Goal: Entertainment & Leisure: Browse casually

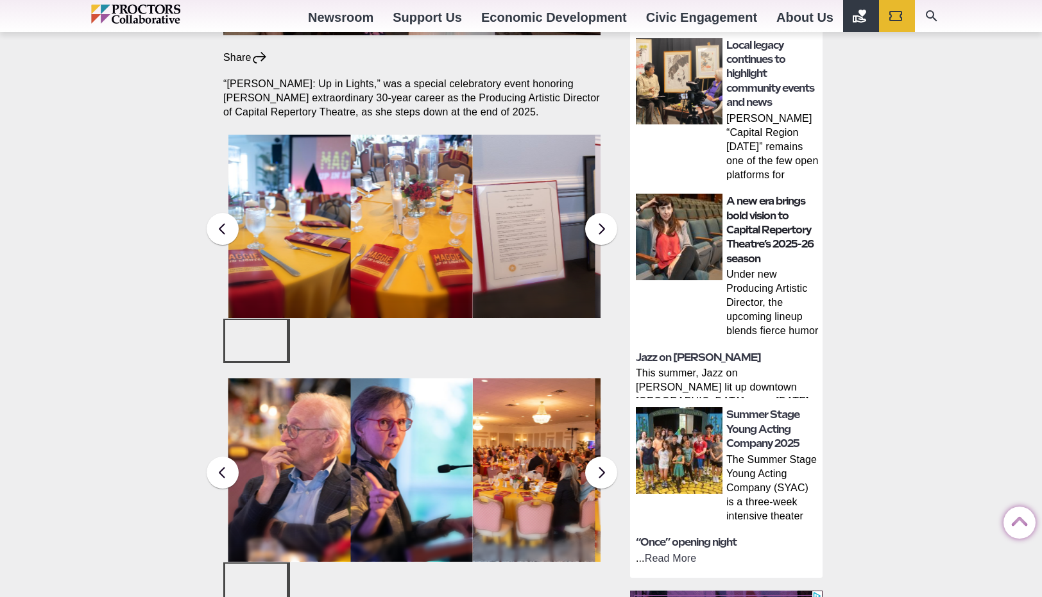
drag, startPoint x: 1047, startPoint y: 67, endPoint x: 767, endPoint y: 228, distance: 322.6
click at [767, 228] on html "Proctors theREP UPH Collaborative School of the Arts All Proctors Collaborative…" at bounding box center [521, 523] width 1042 height 1952
click at [600, 213] on button at bounding box center [601, 229] width 32 height 32
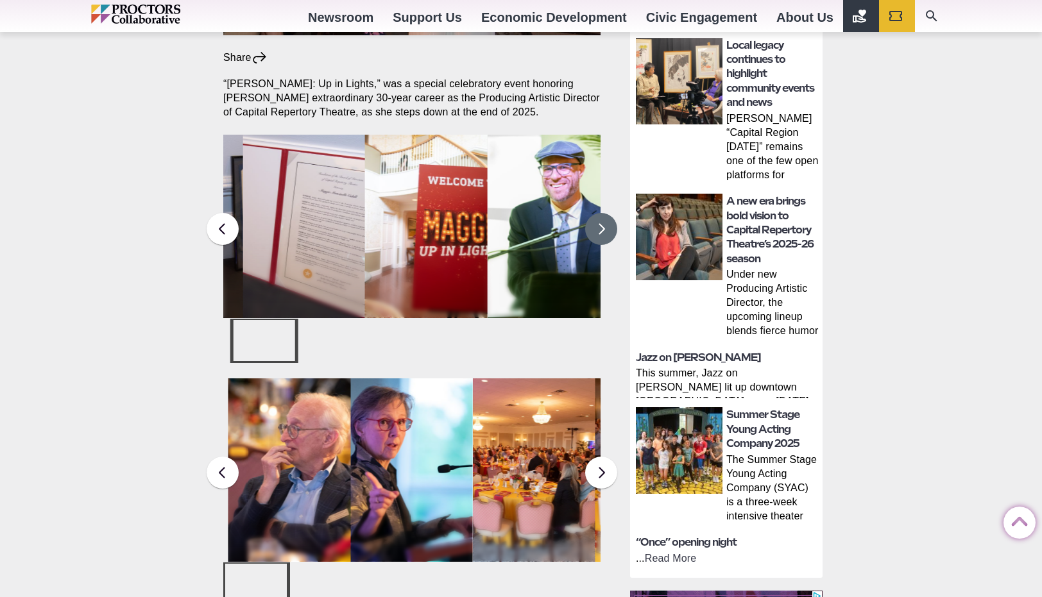
click at [600, 213] on button at bounding box center [601, 229] width 32 height 32
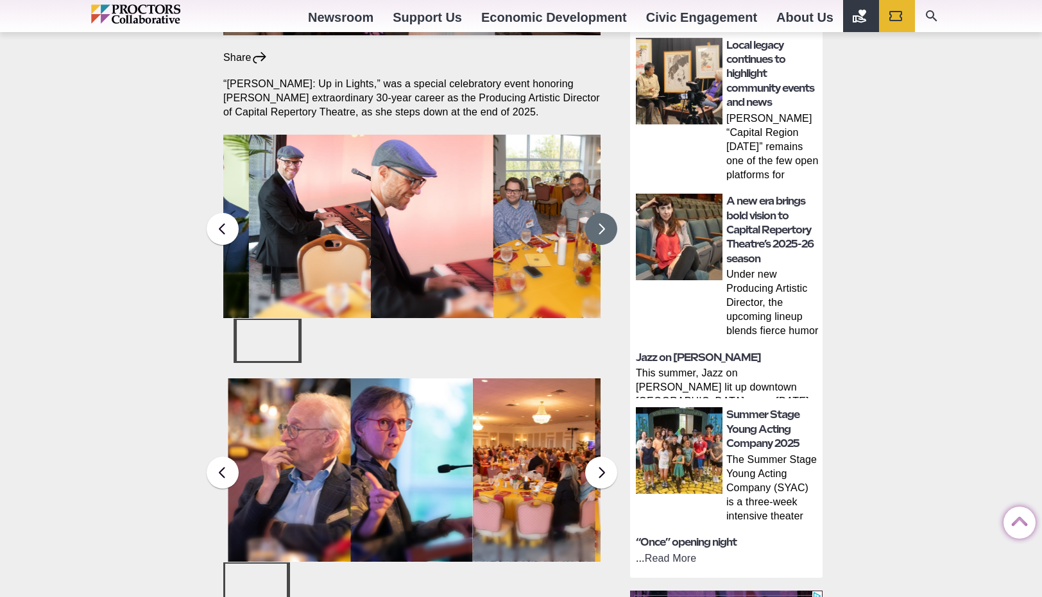
click at [600, 213] on button at bounding box center [601, 229] width 32 height 32
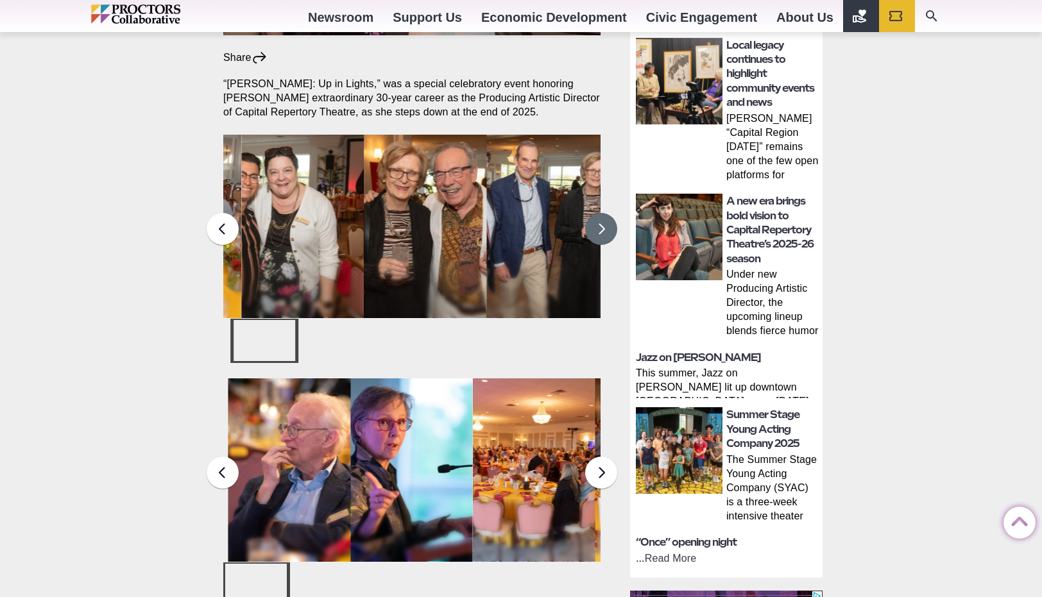
click at [600, 213] on button at bounding box center [601, 229] width 32 height 32
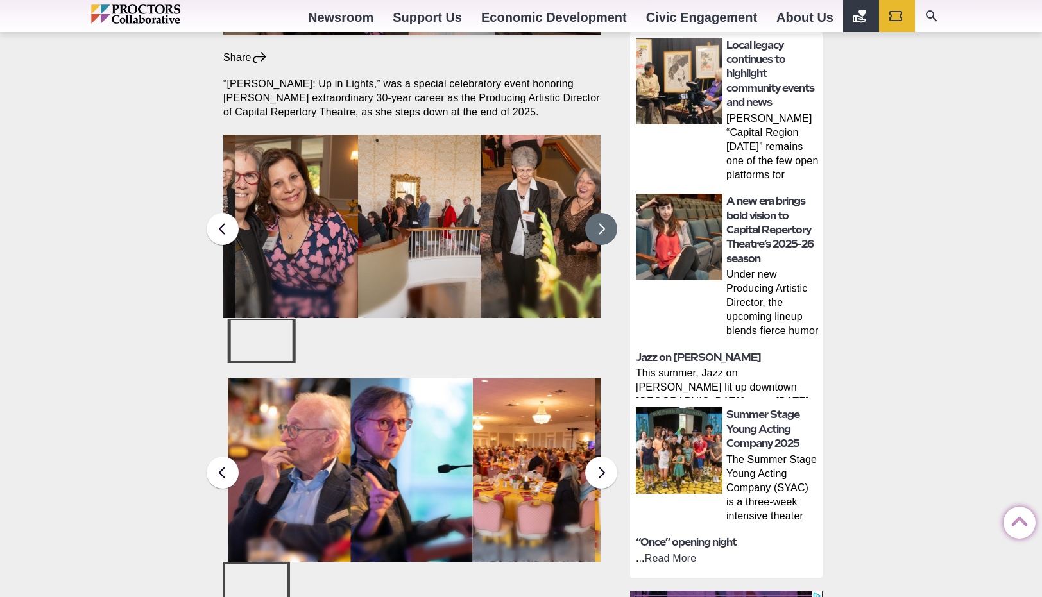
click at [600, 213] on button at bounding box center [601, 229] width 32 height 32
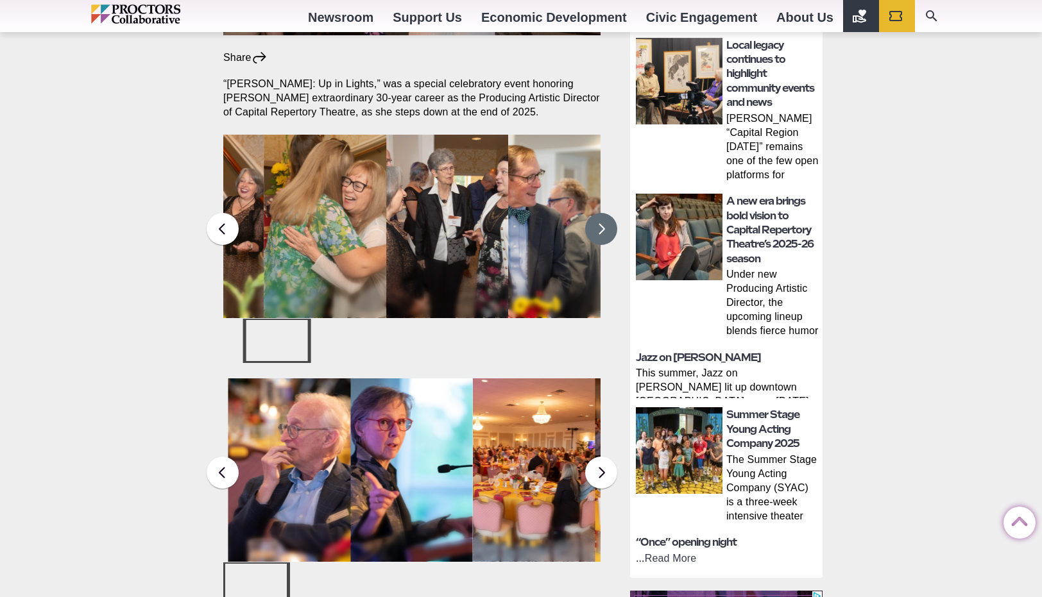
click at [600, 213] on button at bounding box center [601, 229] width 32 height 32
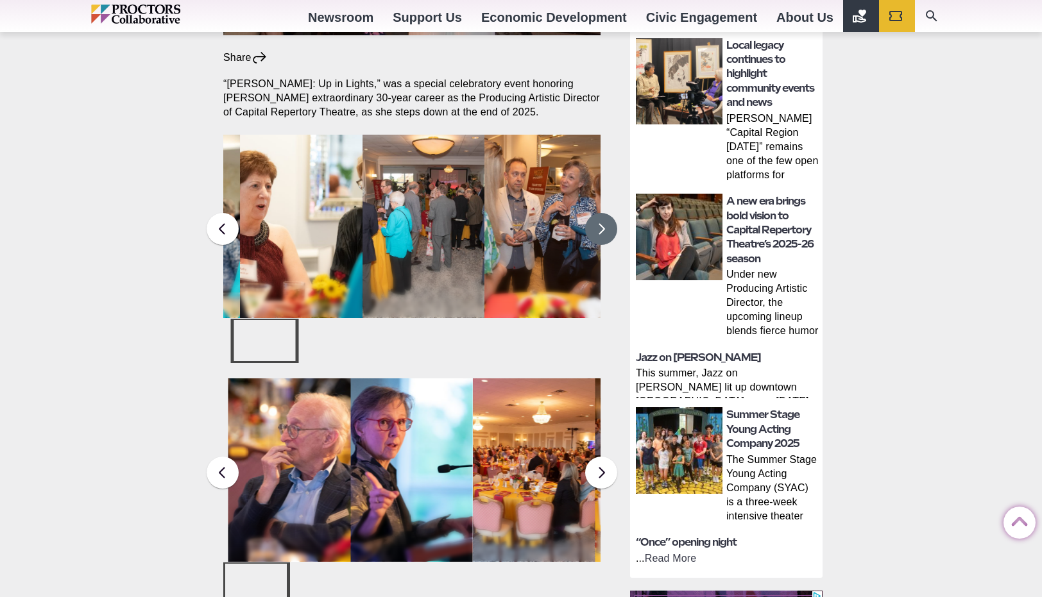
click at [600, 213] on button at bounding box center [601, 229] width 32 height 32
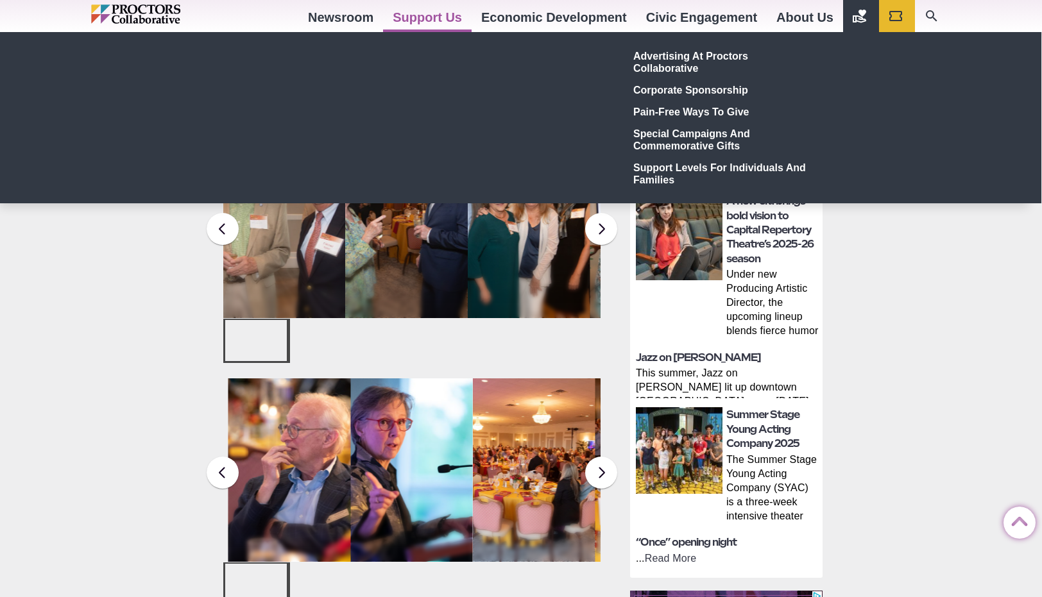
click at [504, 178] on div "Advertising at Proctors Collaborative Corporate Sponsorship Pain-Free Ways to G…" at bounding box center [520, 118] width 616 height 146
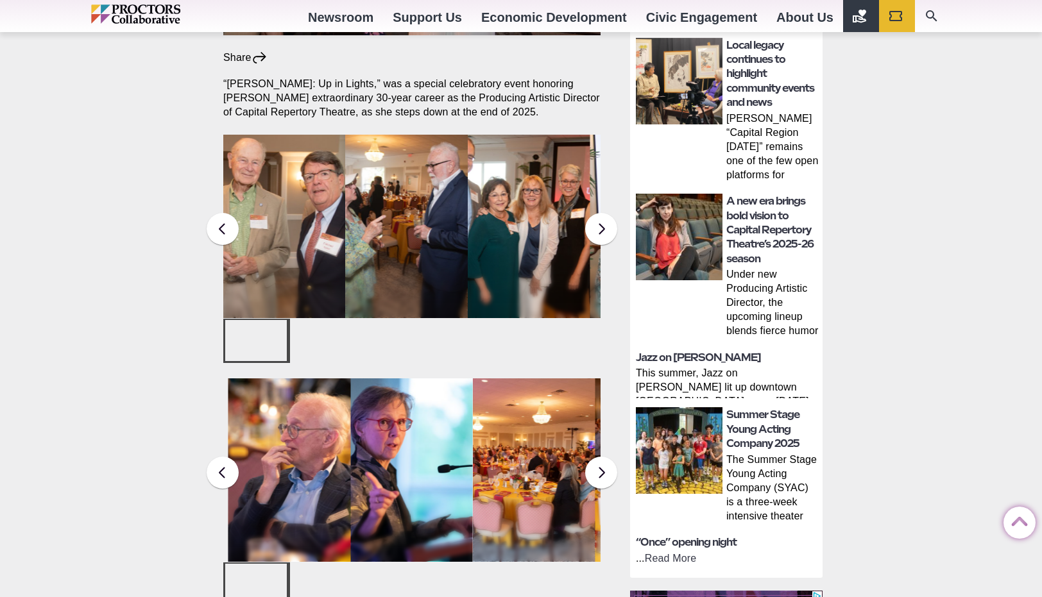
click at [513, 241] on figcaption "[PERSON_NAME] Up in Lights, a gala honoring [PERSON_NAME] 30-year career as pro…" at bounding box center [529, 227] width 123 height 184
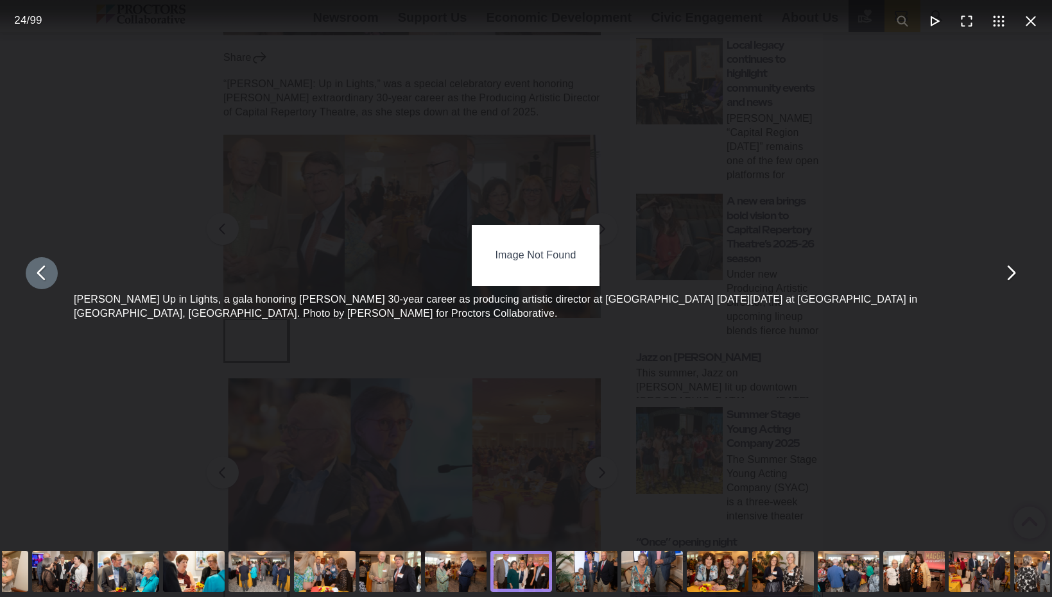
click at [42, 279] on button "You can close this modal content with the ESC key" at bounding box center [42, 273] width 32 height 32
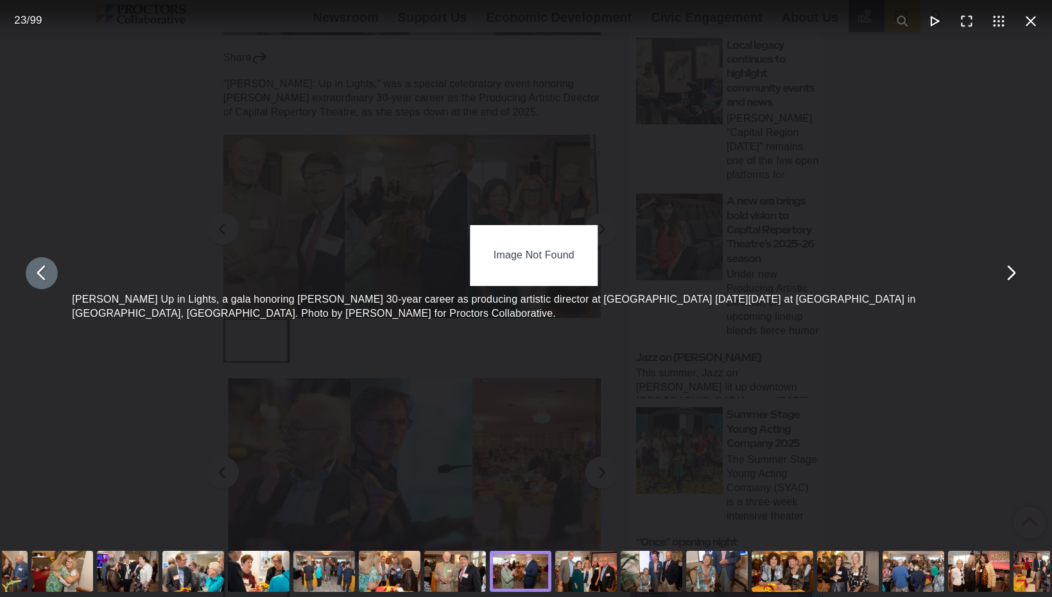
click at [570, 234] on div "Image Not Found" at bounding box center [533, 255] width 127 height 60
click at [553, 166] on div "Image Not Found [PERSON_NAME] Up in Lights, a gala honoring [PERSON_NAME] 30-ye…" at bounding box center [536, 273] width 1052 height 546
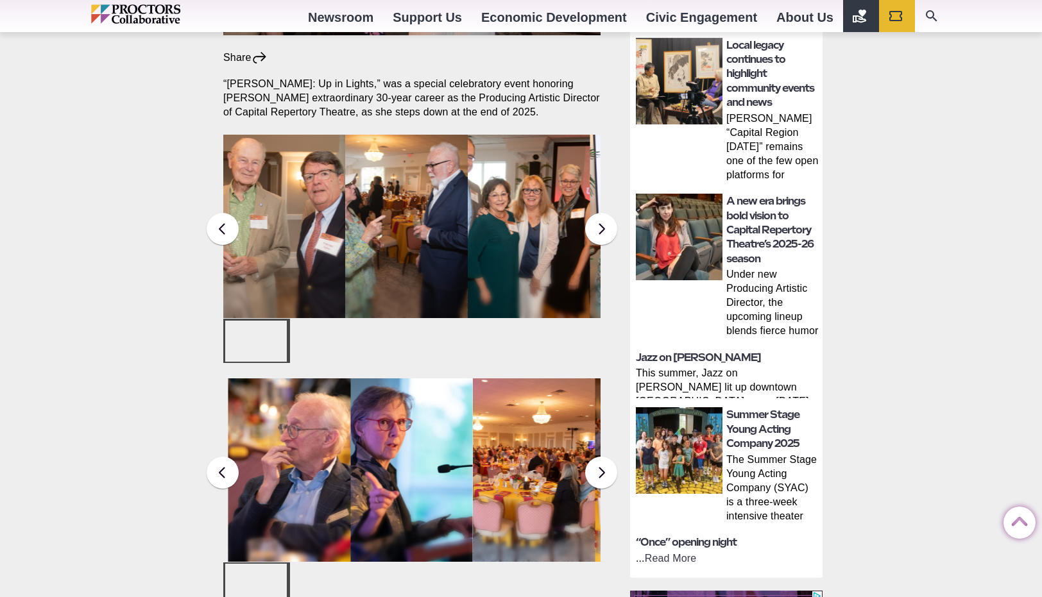
click at [481, 171] on figcaption "[PERSON_NAME] Up in Lights, a gala honoring [PERSON_NAME] 30-year career as pro…" at bounding box center [529, 227] width 123 height 184
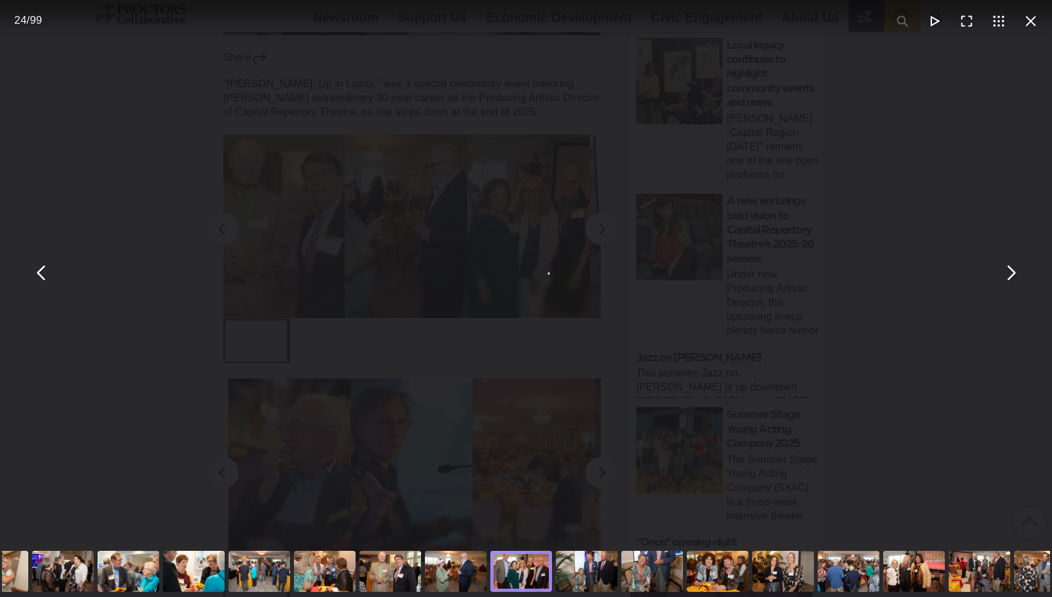
click at [481, 171] on div "[PERSON_NAME] Up in Lights, a gala honoring [PERSON_NAME] 30-year career as pro…" at bounding box center [536, 273] width 1052 height 546
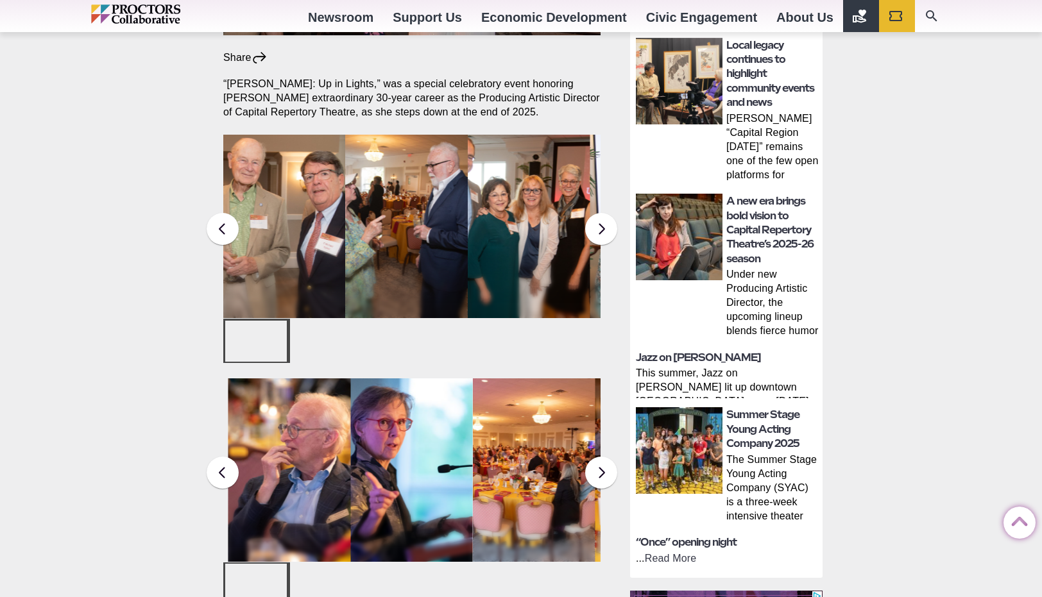
click at [497, 171] on figcaption "[PERSON_NAME] Up in Lights, a gala honoring [PERSON_NAME] 30-year career as pro…" at bounding box center [529, 227] width 123 height 184
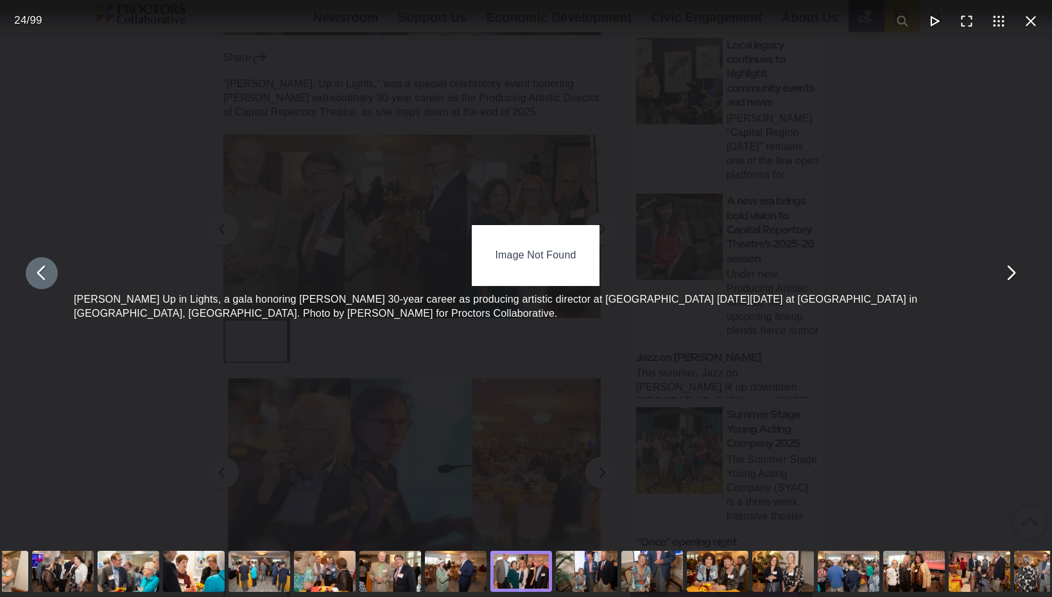
click at [37, 273] on button "You can close this modal content with the ESC key" at bounding box center [42, 273] width 32 height 32
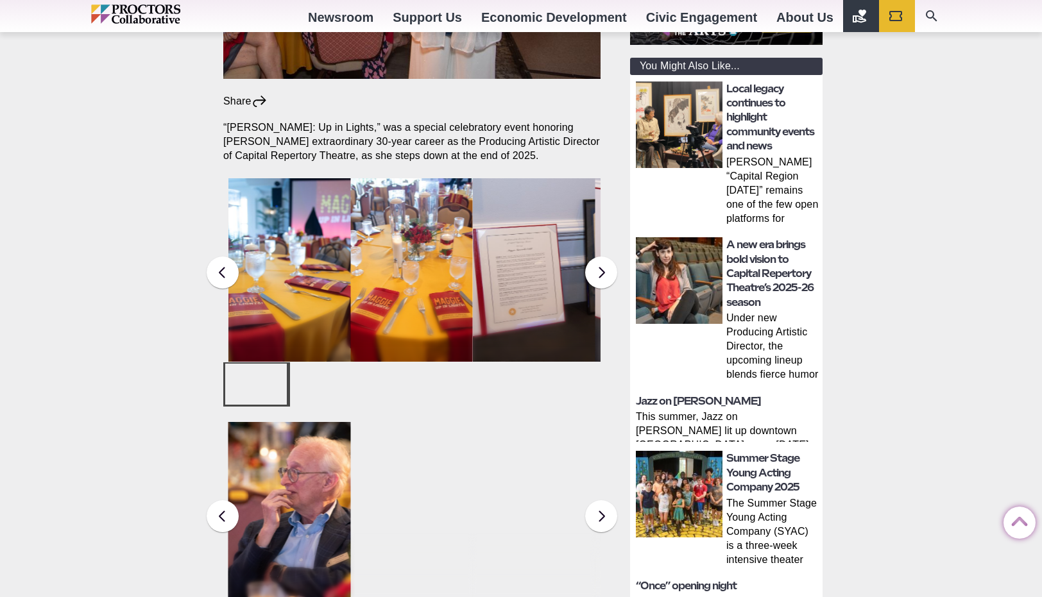
scroll to position [412, 0]
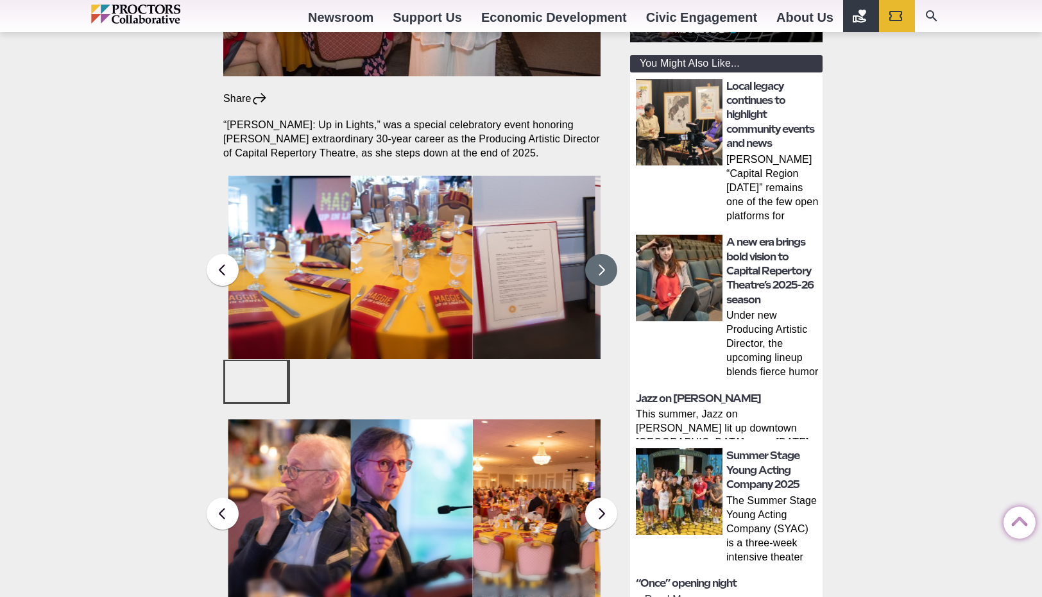
click at [603, 254] on button at bounding box center [601, 270] width 32 height 32
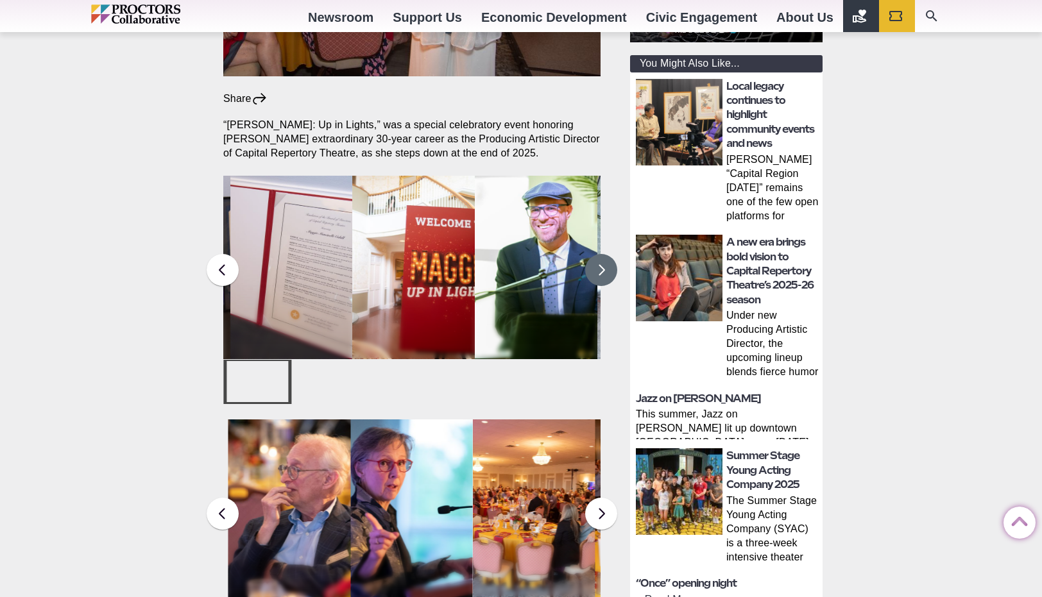
click at [601, 254] on button at bounding box center [601, 270] width 32 height 32
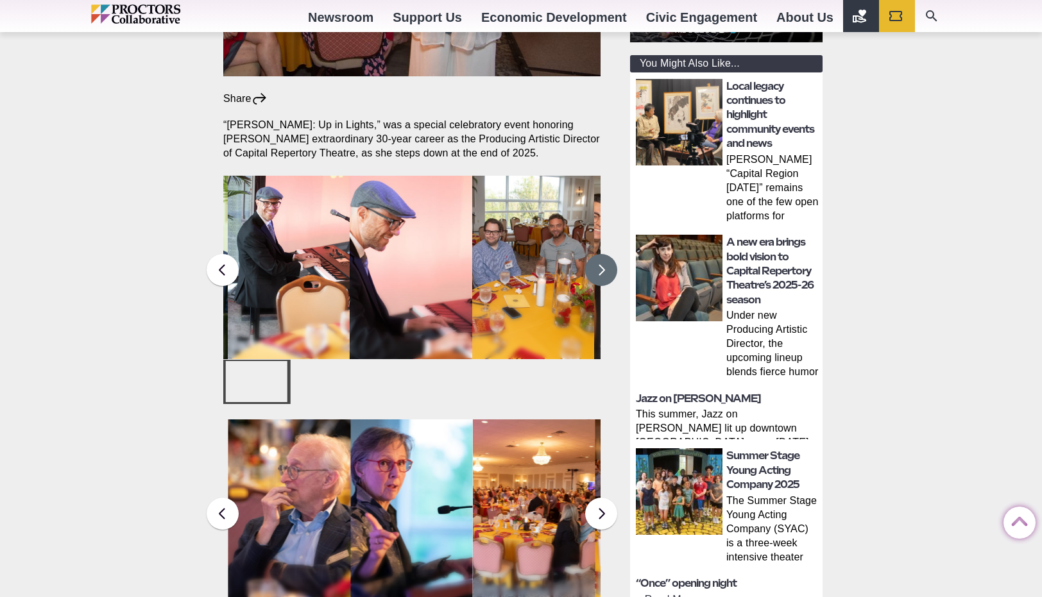
click at [601, 254] on button at bounding box center [601, 270] width 32 height 32
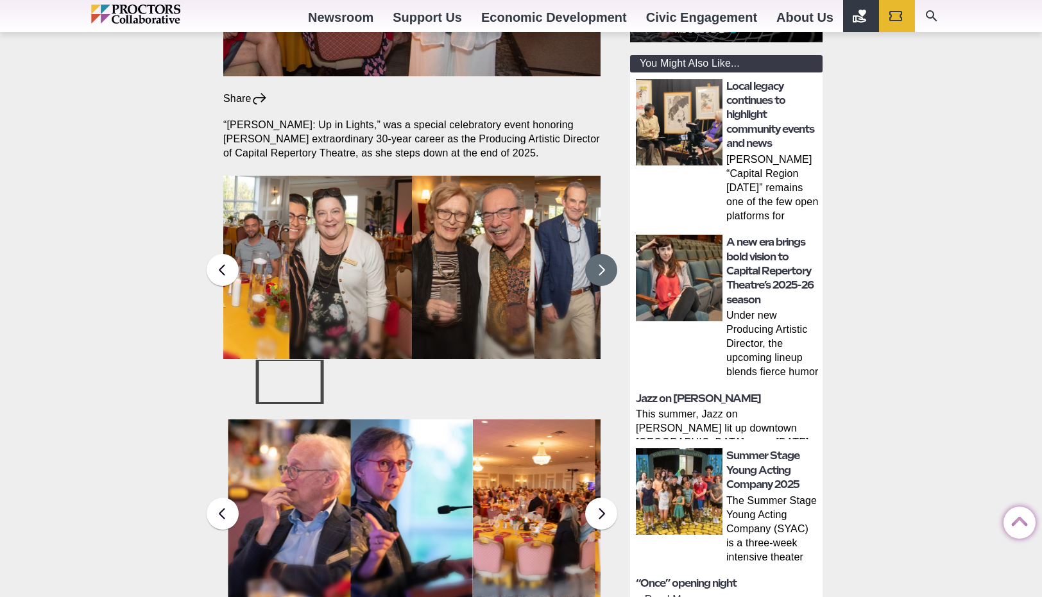
click at [601, 254] on button at bounding box center [601, 270] width 32 height 32
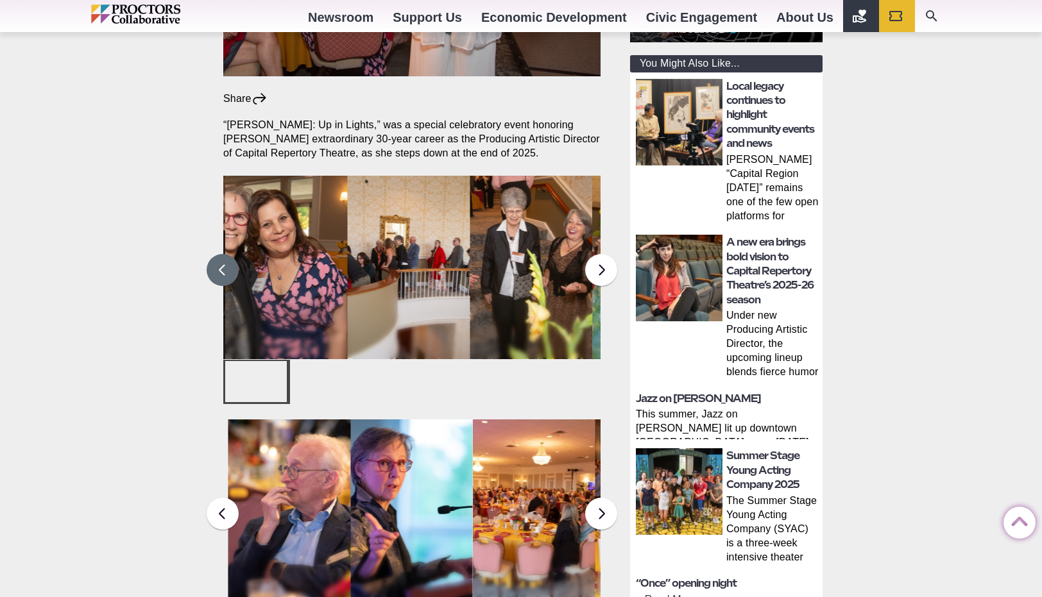
click at [219, 254] on button at bounding box center [223, 270] width 32 height 32
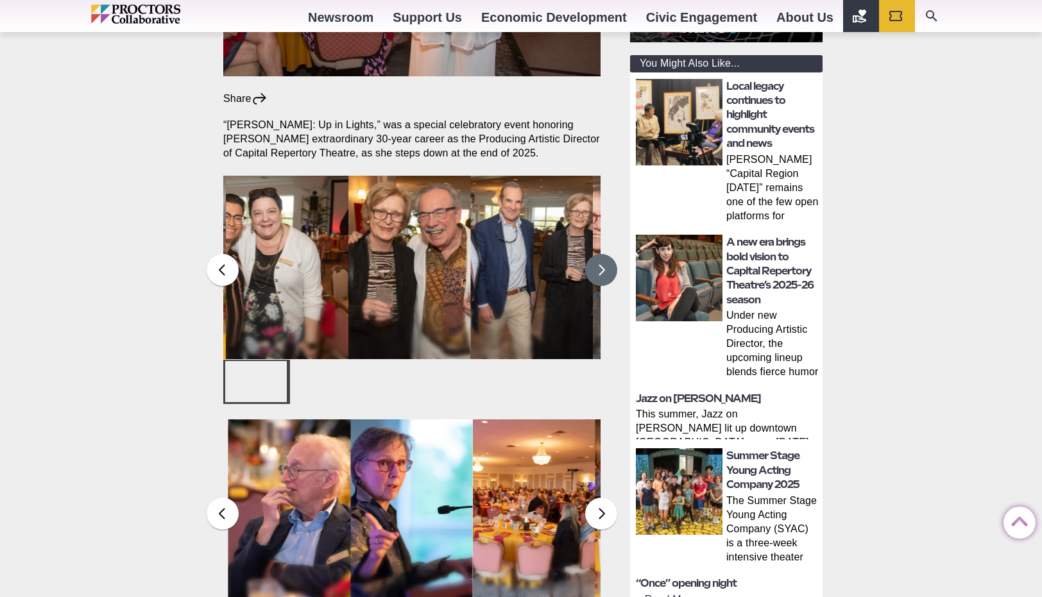
click at [605, 254] on button at bounding box center [601, 270] width 32 height 32
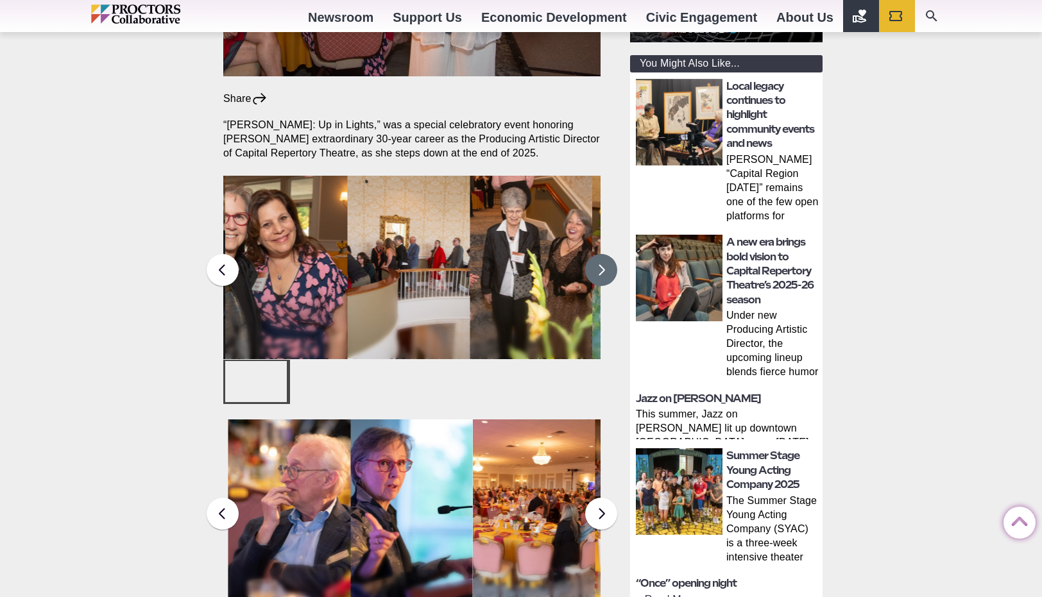
click at [605, 254] on button at bounding box center [601, 270] width 32 height 32
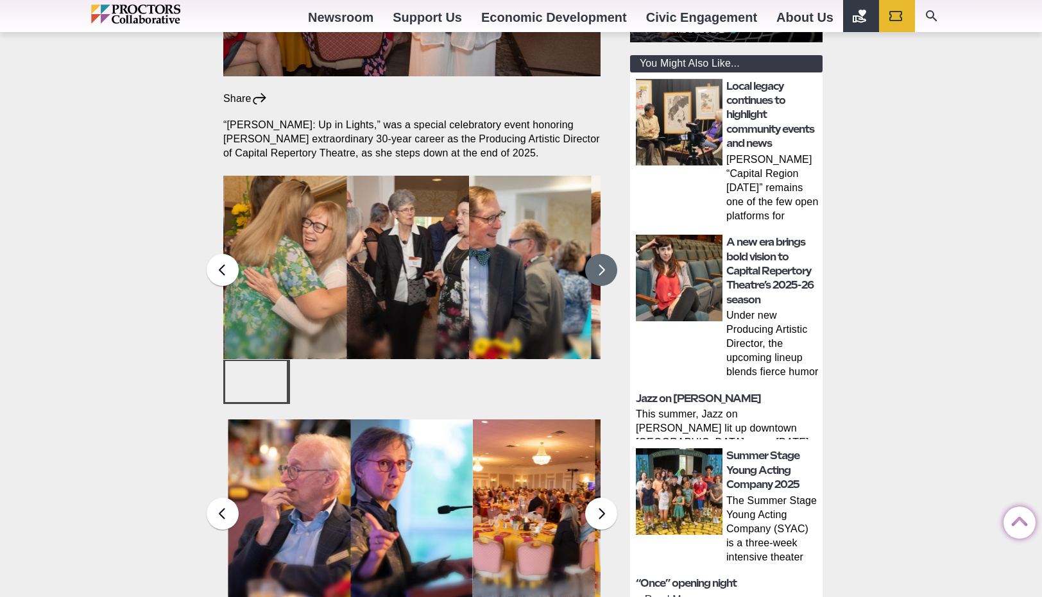
click at [605, 254] on button at bounding box center [601, 270] width 32 height 32
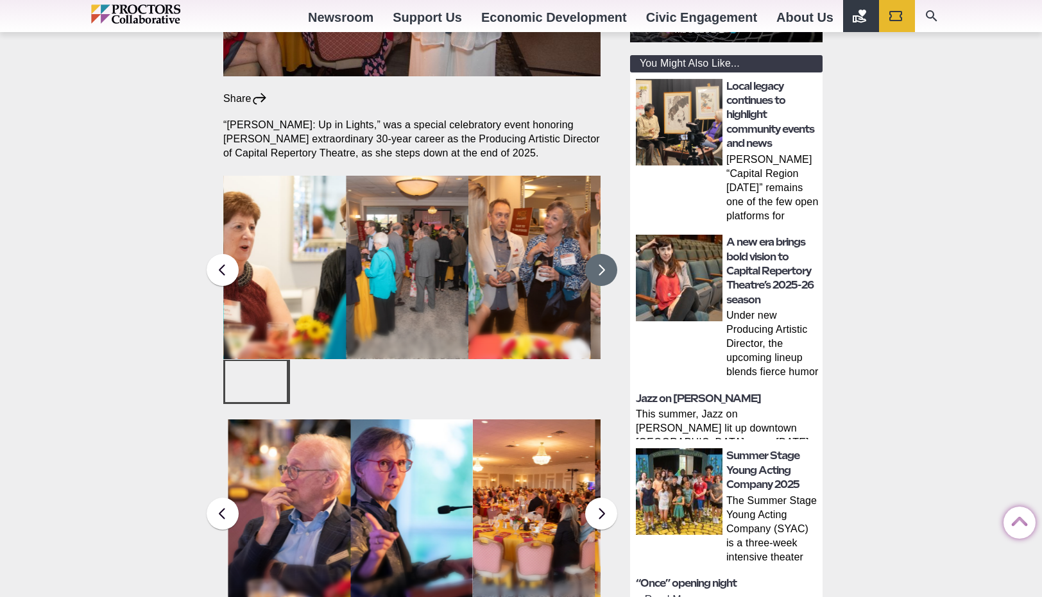
click at [605, 254] on button at bounding box center [601, 270] width 32 height 32
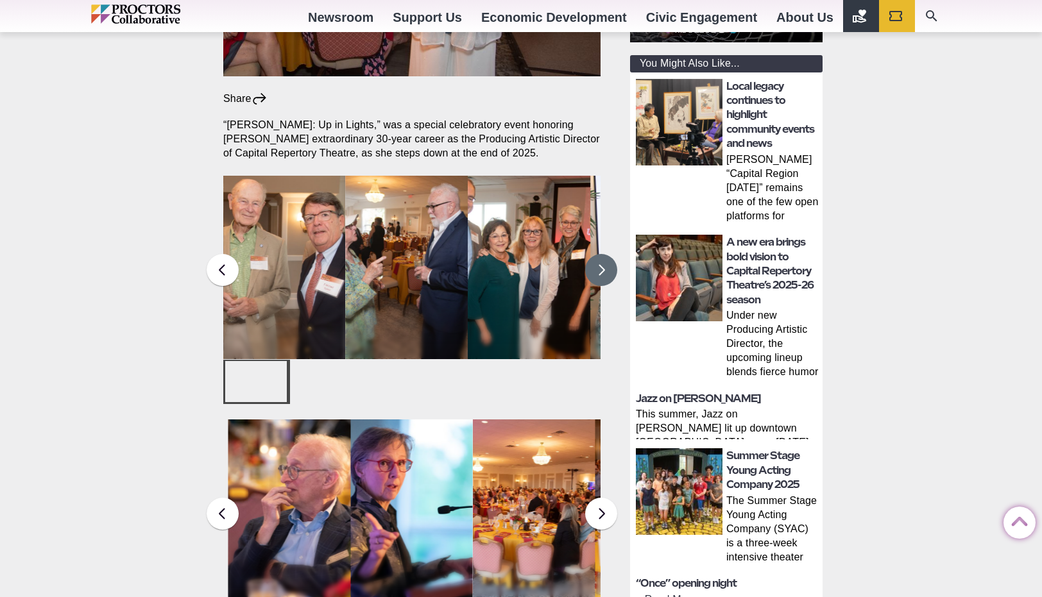
click at [605, 254] on button at bounding box center [601, 270] width 32 height 32
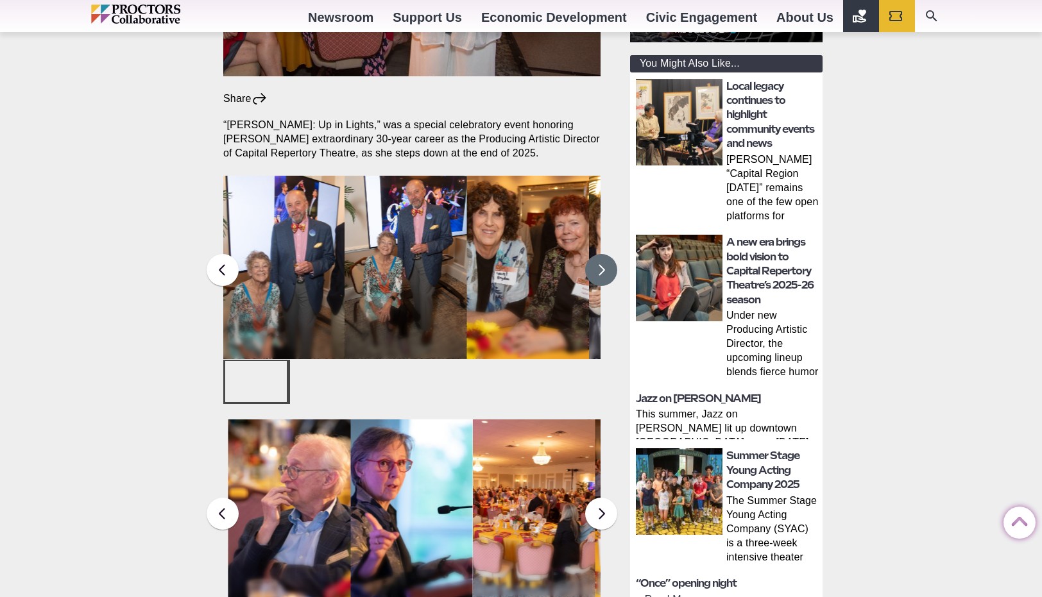
click at [605, 254] on button at bounding box center [601, 270] width 32 height 32
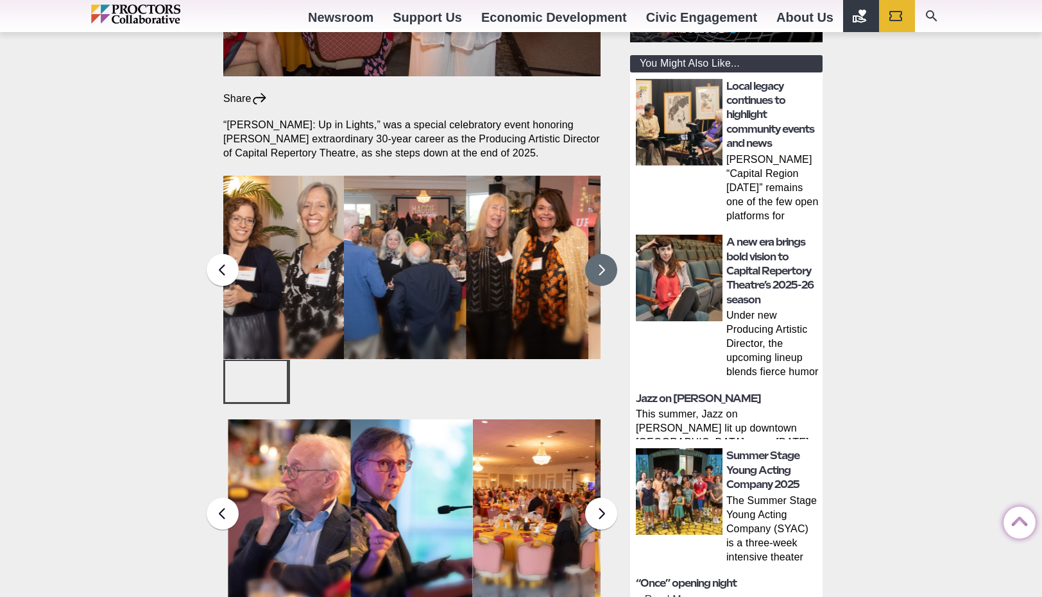
click at [605, 254] on button at bounding box center [601, 270] width 32 height 32
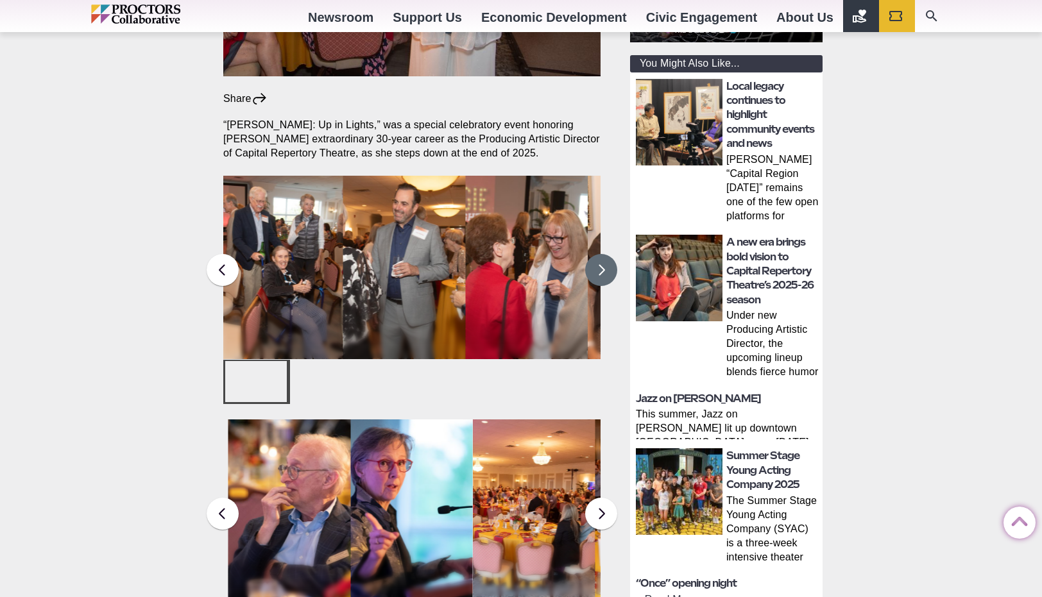
click at [605, 254] on button at bounding box center [601, 270] width 32 height 32
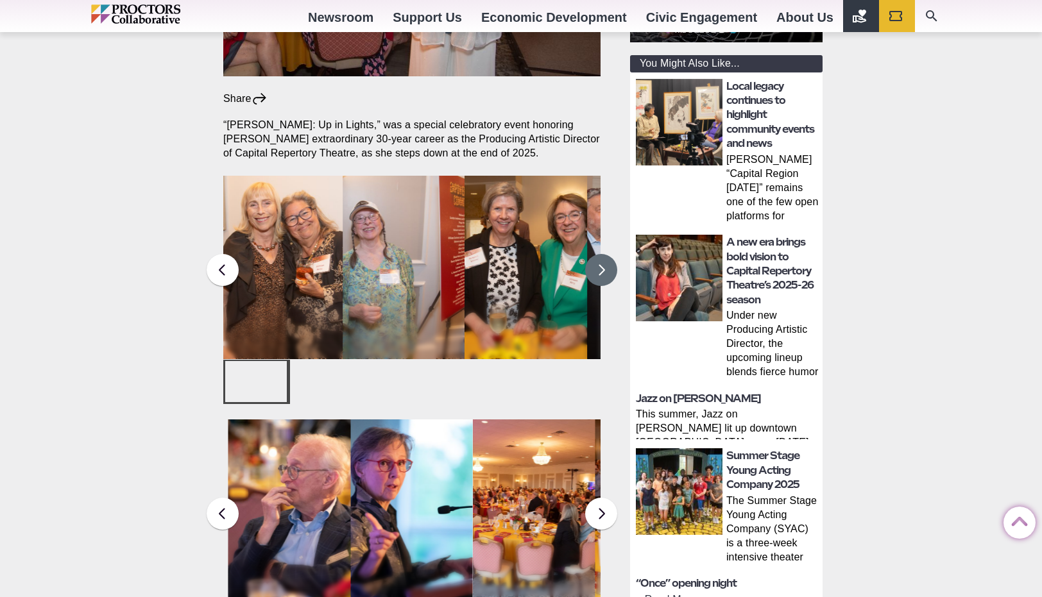
click at [605, 254] on button at bounding box center [601, 270] width 32 height 32
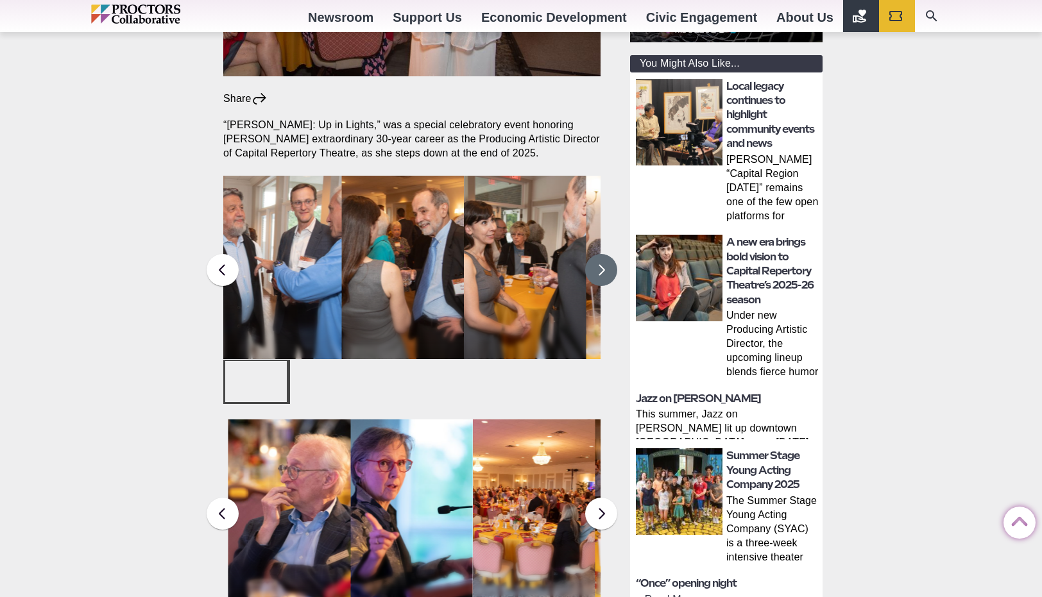
click at [605, 254] on button at bounding box center [601, 270] width 32 height 32
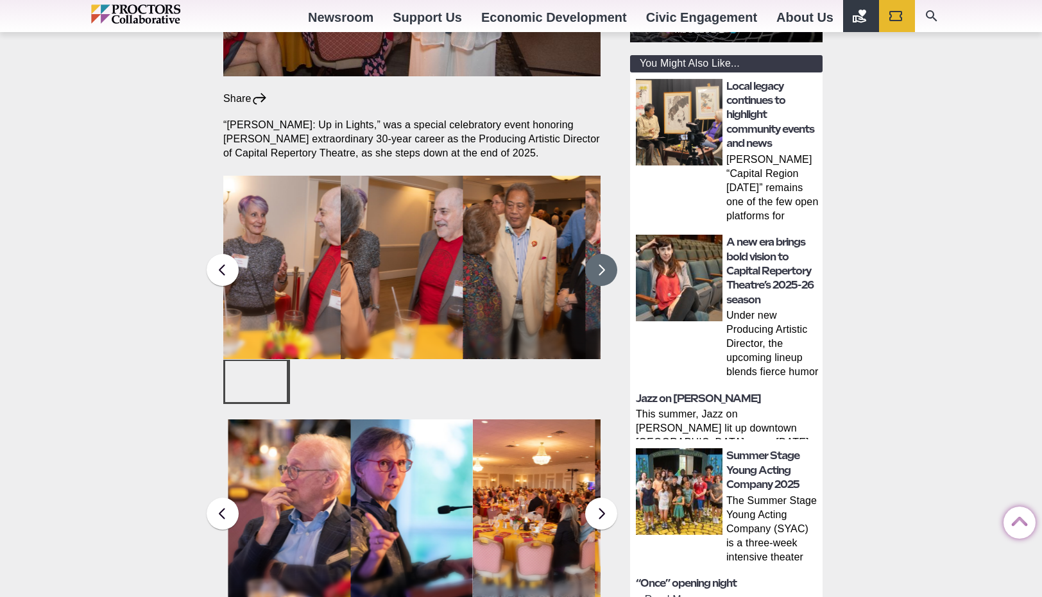
click at [605, 254] on button at bounding box center [601, 270] width 32 height 32
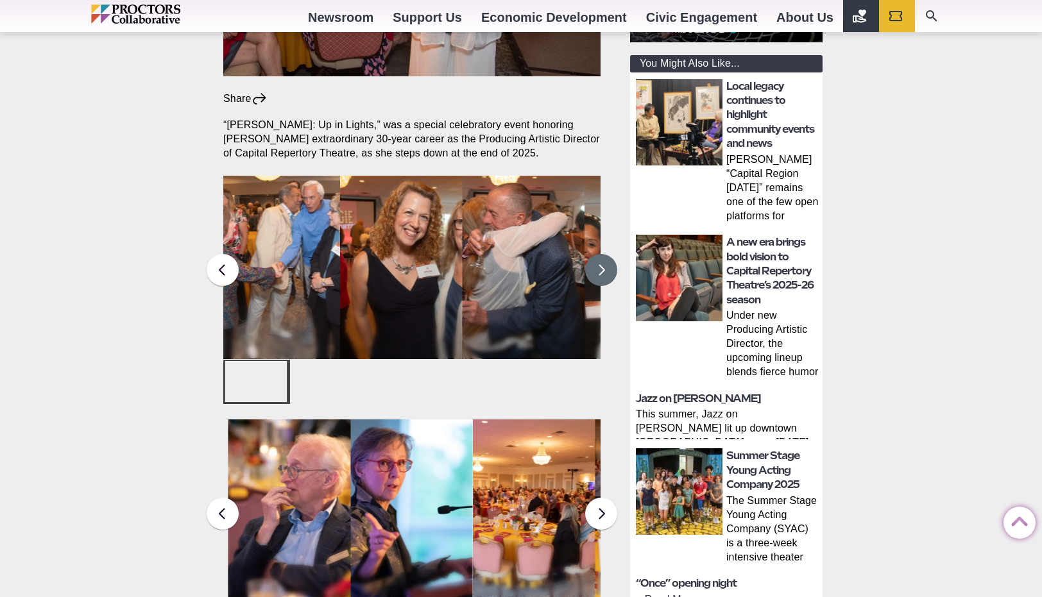
click at [605, 254] on button at bounding box center [601, 270] width 32 height 32
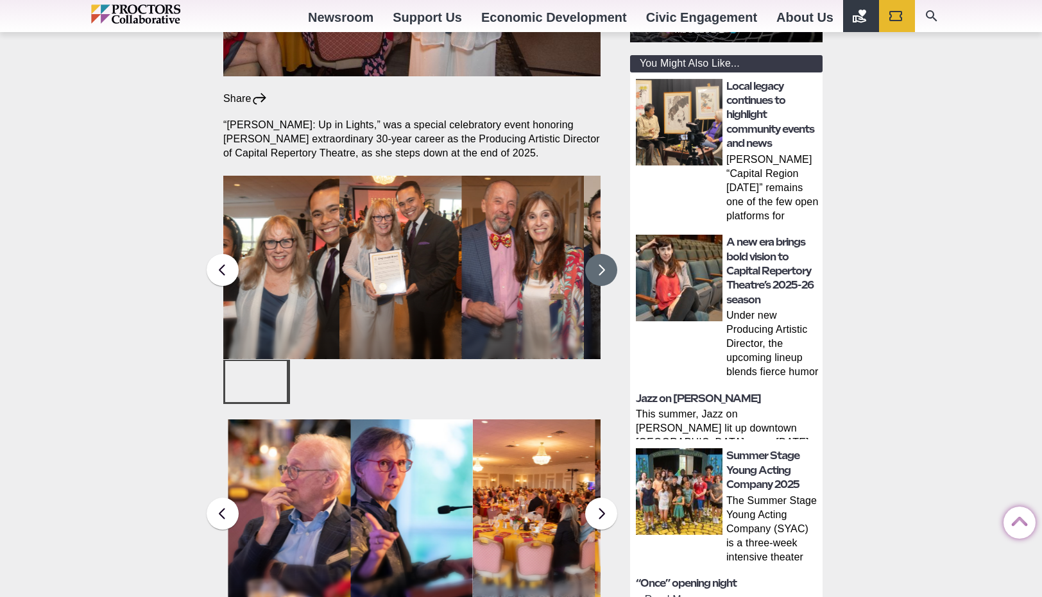
click at [605, 254] on button at bounding box center [601, 270] width 32 height 32
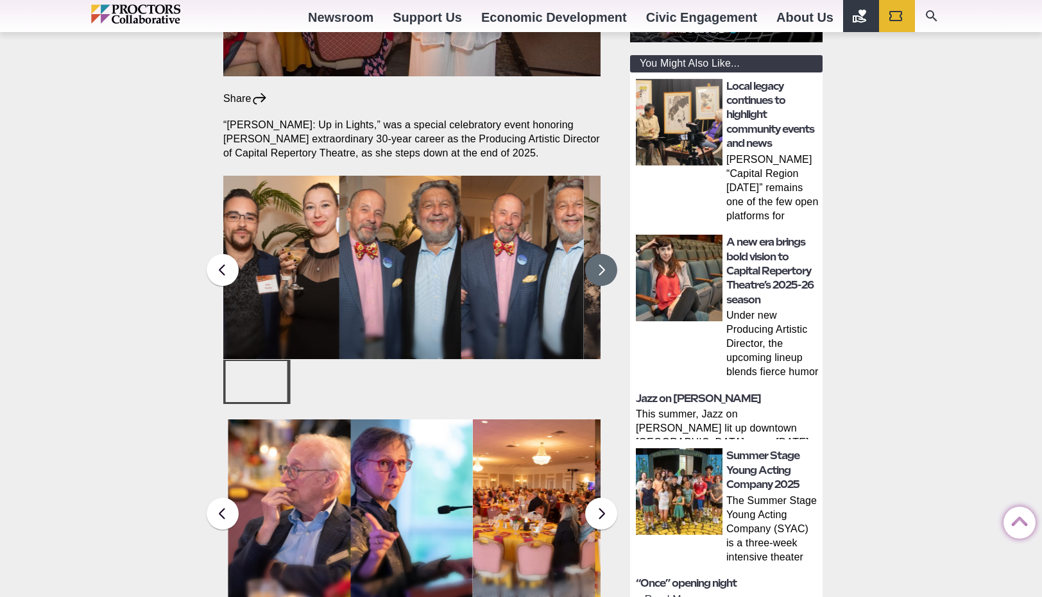
click at [605, 254] on button at bounding box center [601, 270] width 32 height 32
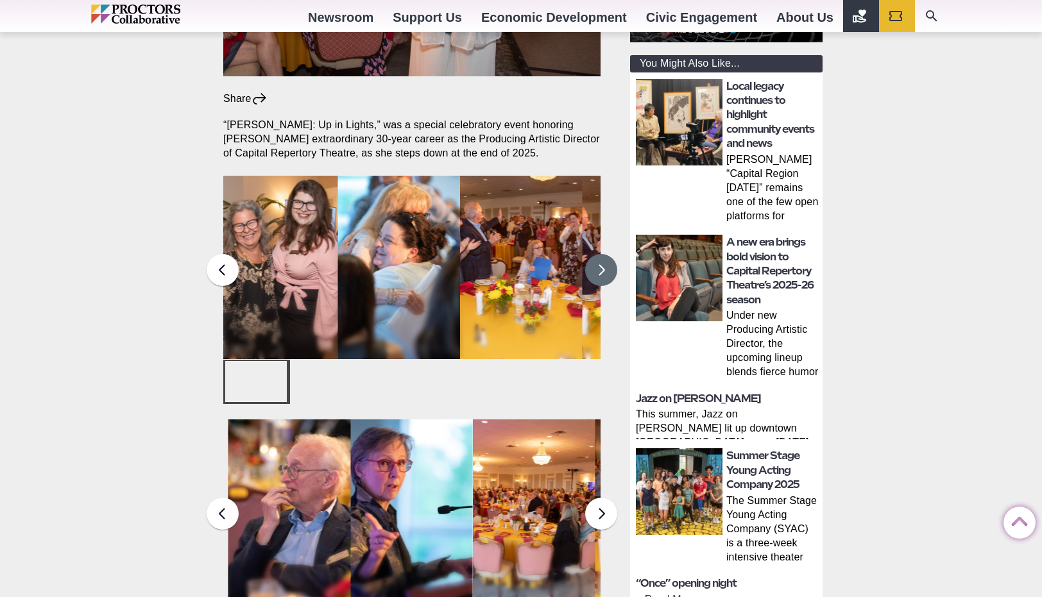
click at [605, 254] on button at bounding box center [601, 270] width 32 height 32
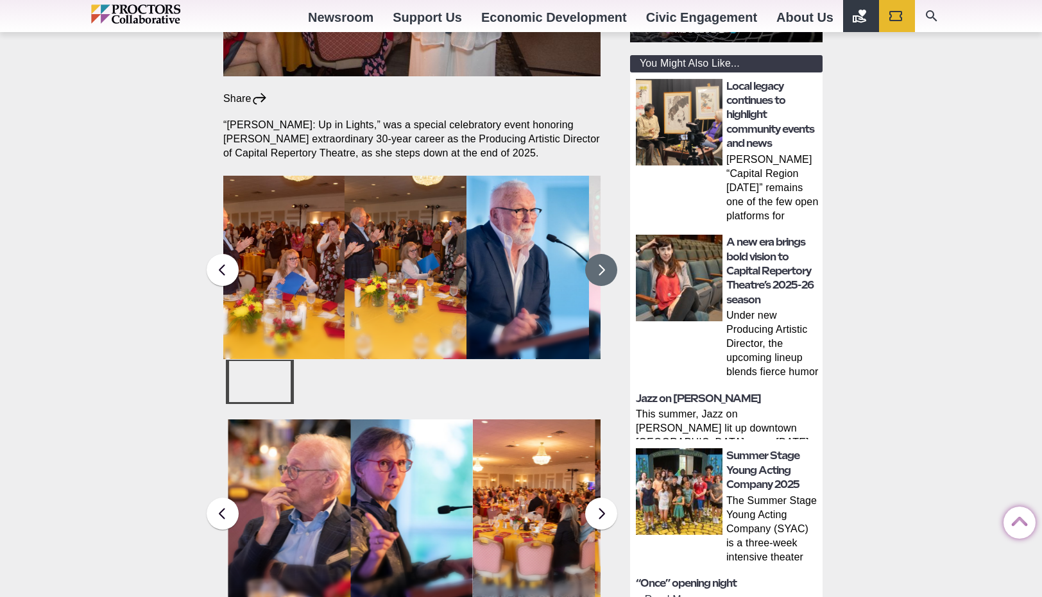
click at [605, 254] on button at bounding box center [601, 270] width 32 height 32
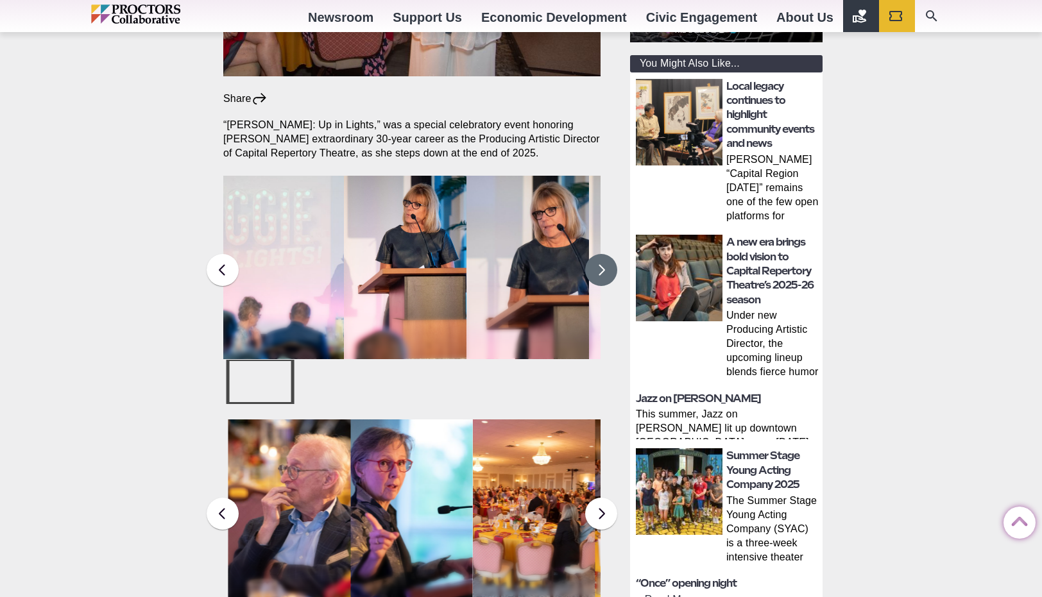
click at [605, 254] on button at bounding box center [601, 270] width 32 height 32
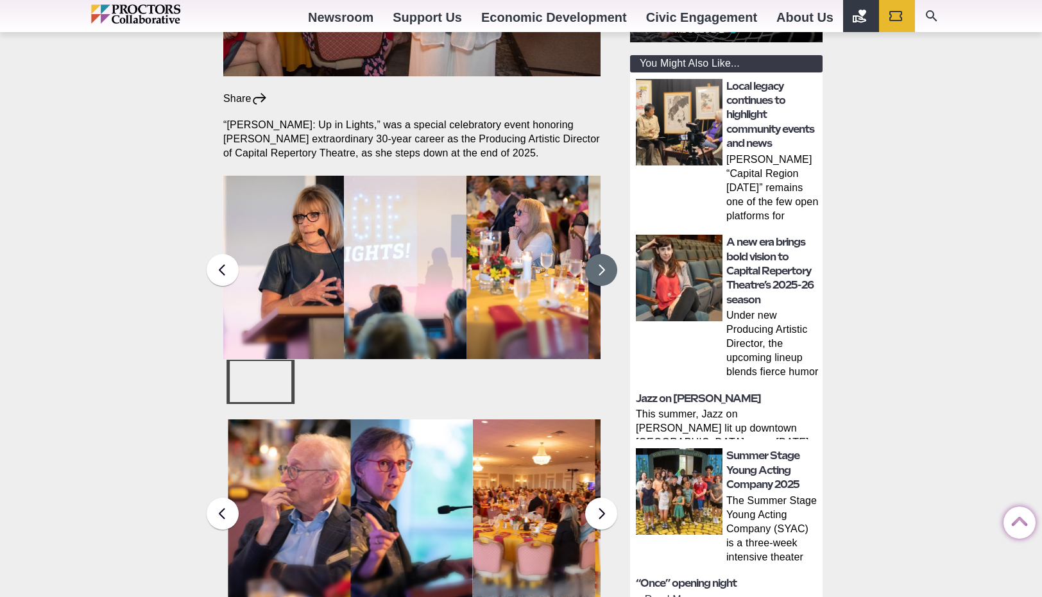
click at [605, 254] on button at bounding box center [601, 270] width 32 height 32
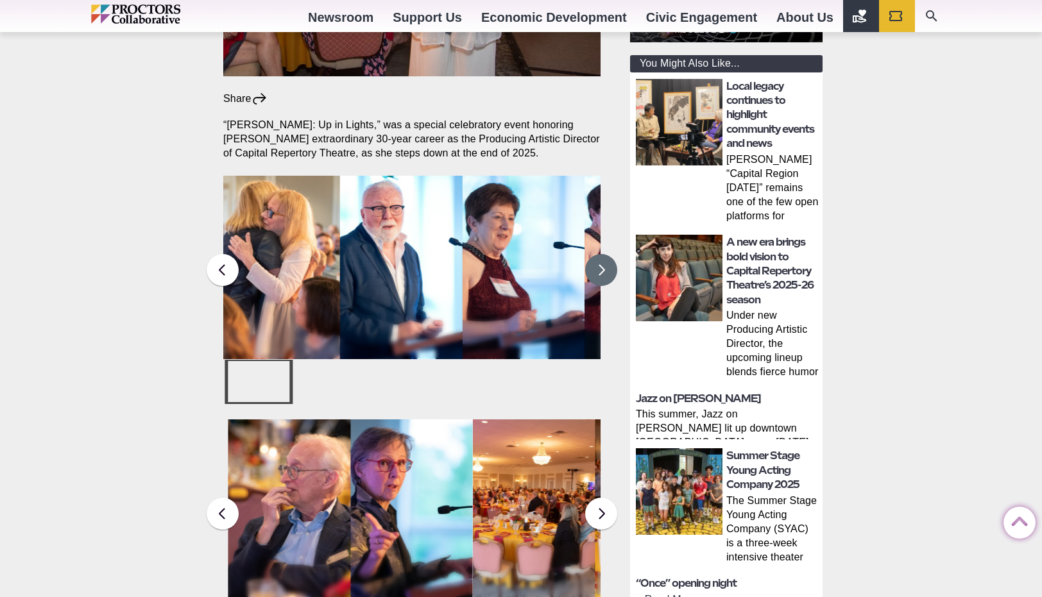
click at [605, 254] on button at bounding box center [601, 270] width 32 height 32
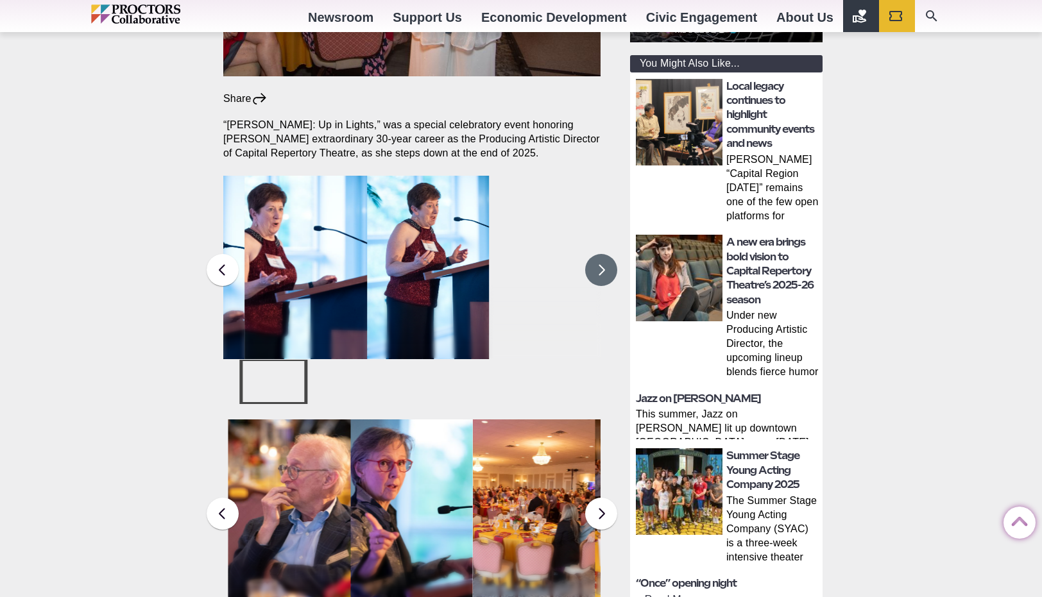
click at [605, 254] on button at bounding box center [601, 270] width 32 height 32
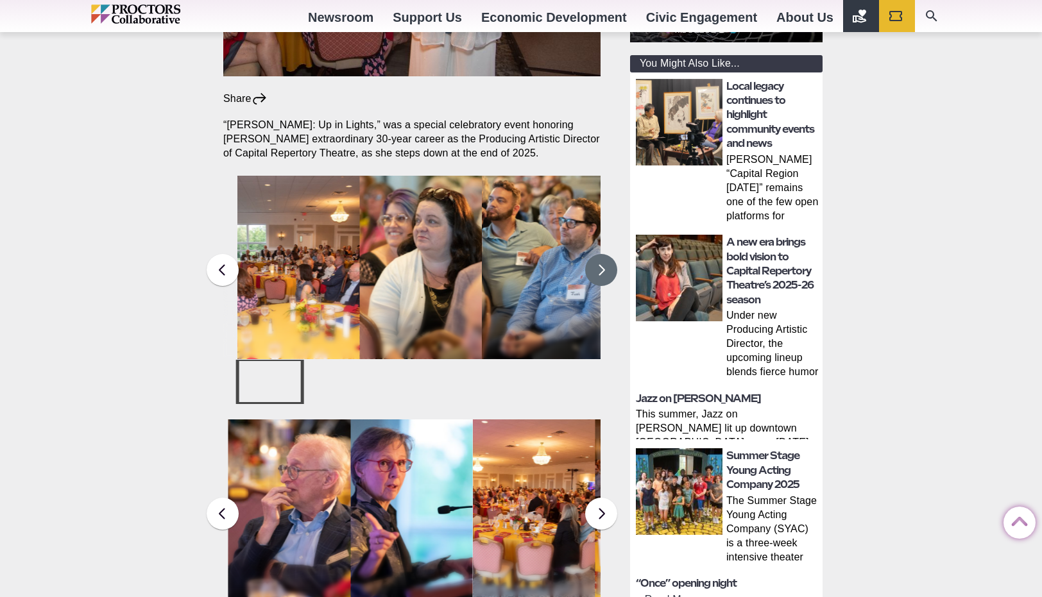
click at [605, 254] on button at bounding box center [601, 270] width 32 height 32
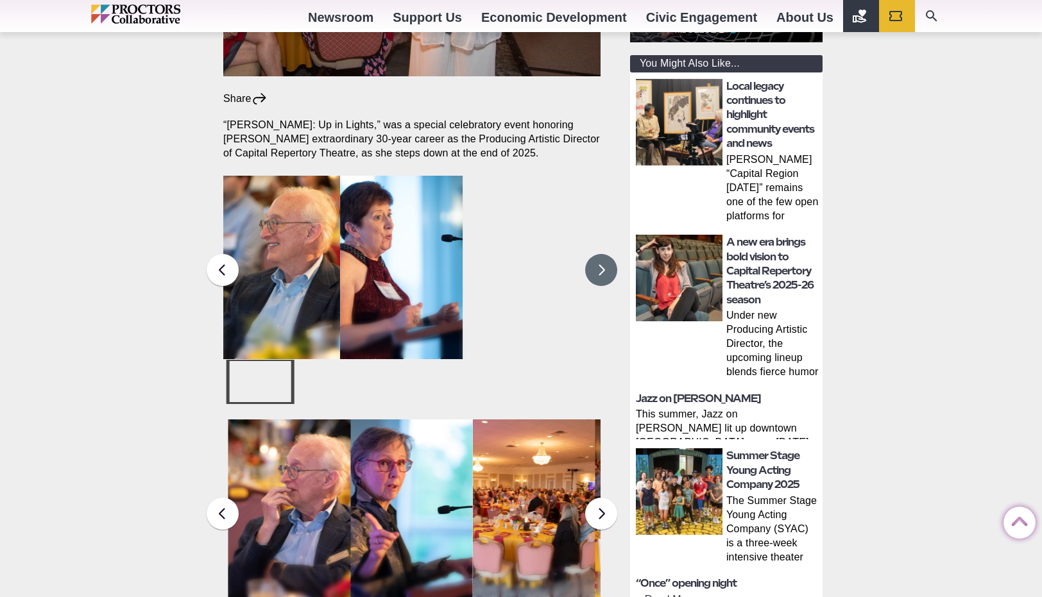
click at [605, 254] on button at bounding box center [601, 270] width 32 height 32
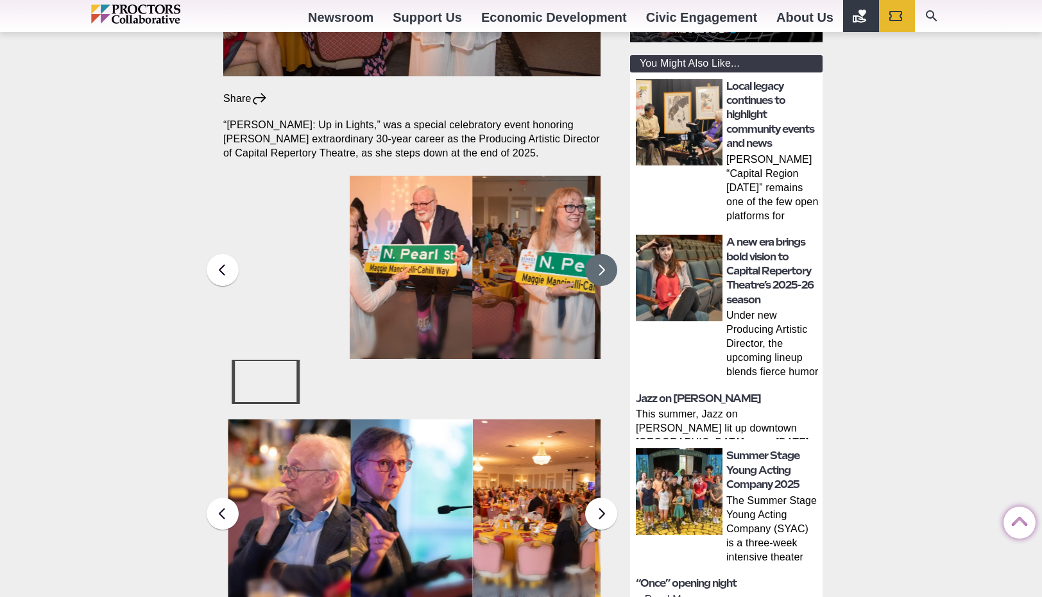
click at [605, 254] on button at bounding box center [601, 270] width 32 height 32
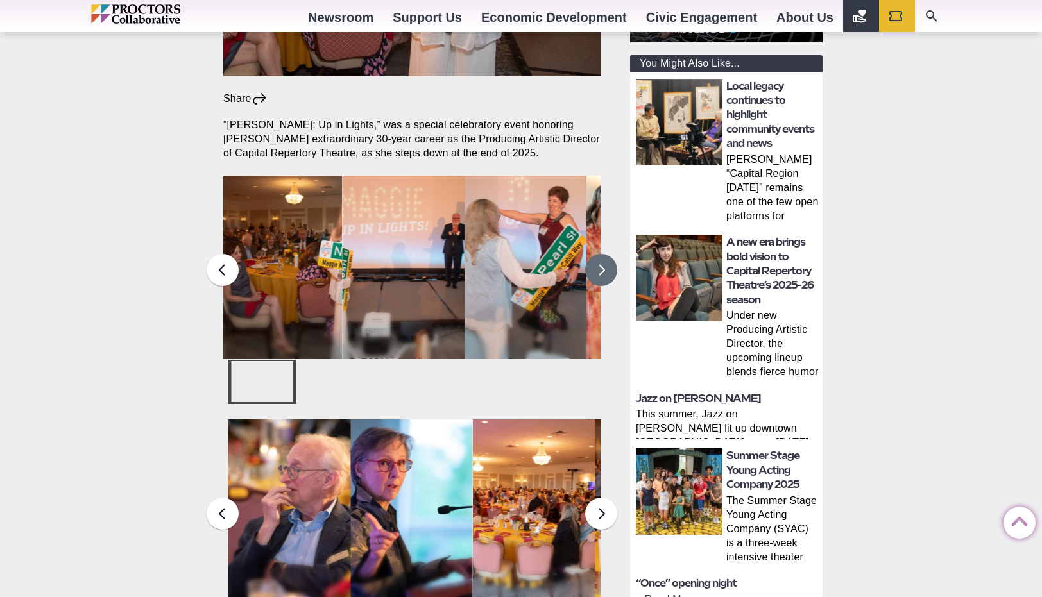
click at [605, 254] on button at bounding box center [601, 270] width 32 height 32
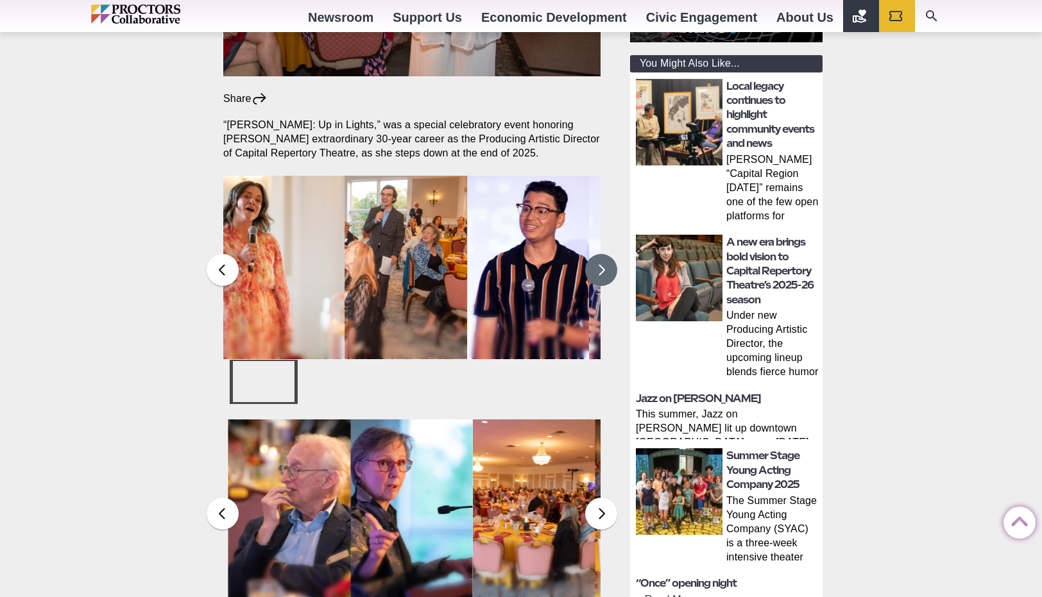
click at [605, 254] on button at bounding box center [601, 270] width 32 height 32
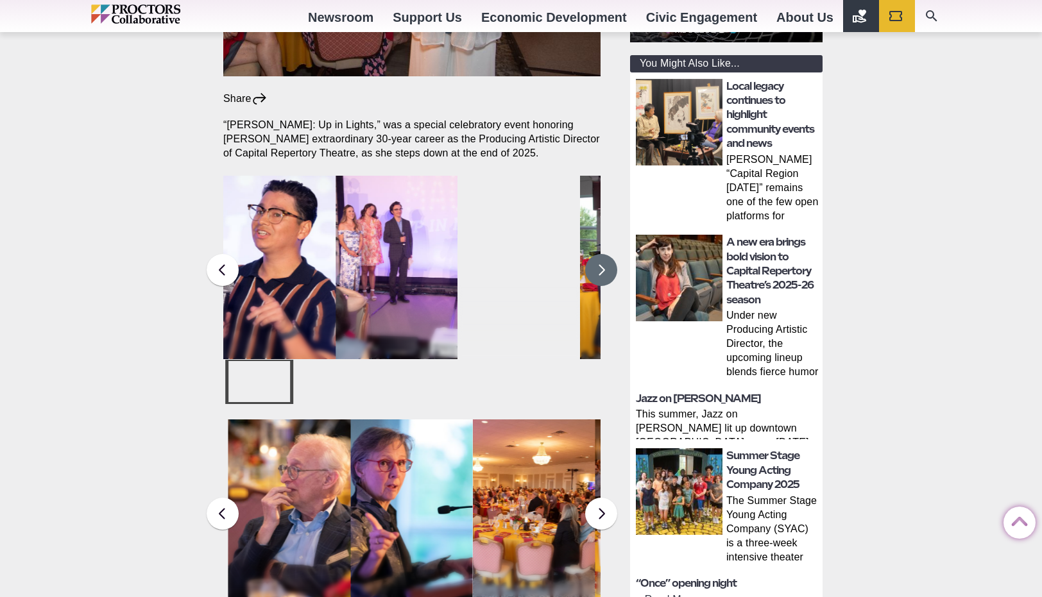
click at [605, 254] on button at bounding box center [601, 270] width 32 height 32
